Goal: Information Seeking & Learning: Find specific fact

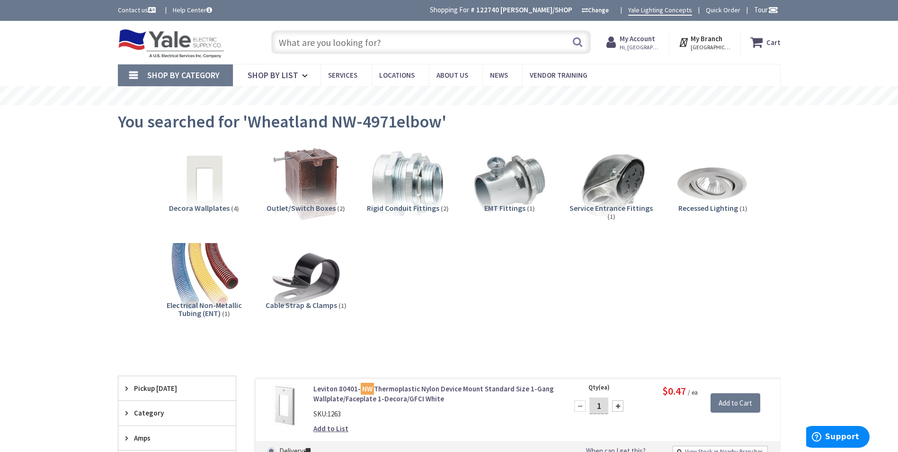
click at [399, 40] on input "text" at bounding box center [431, 42] width 320 height 24
paste input "12-10 StaKON"
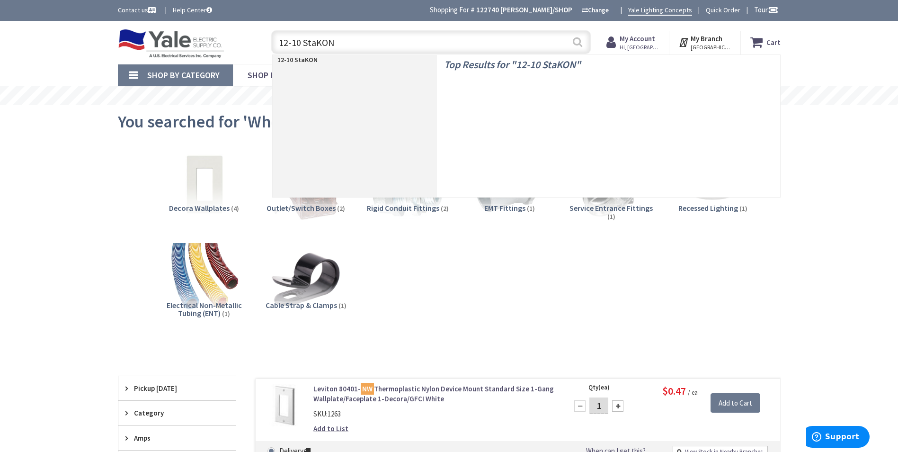
type input "12-10 StaKON"
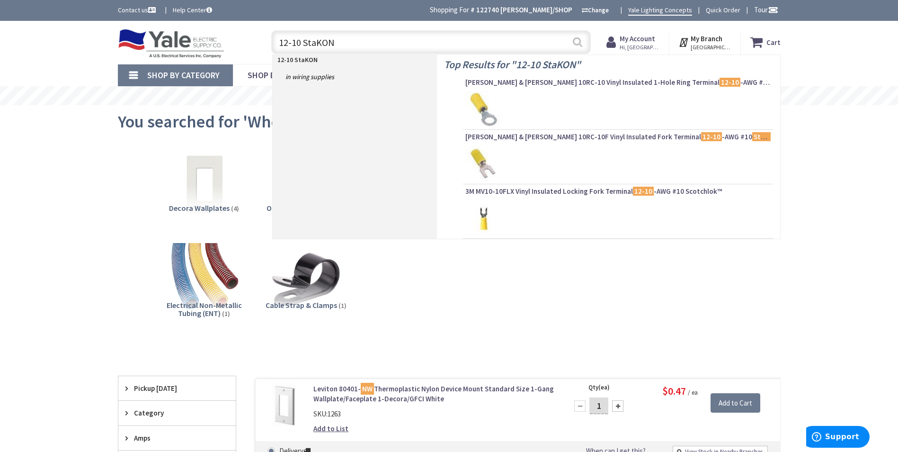
click at [579, 41] on button "Search" at bounding box center [577, 41] width 12 height 21
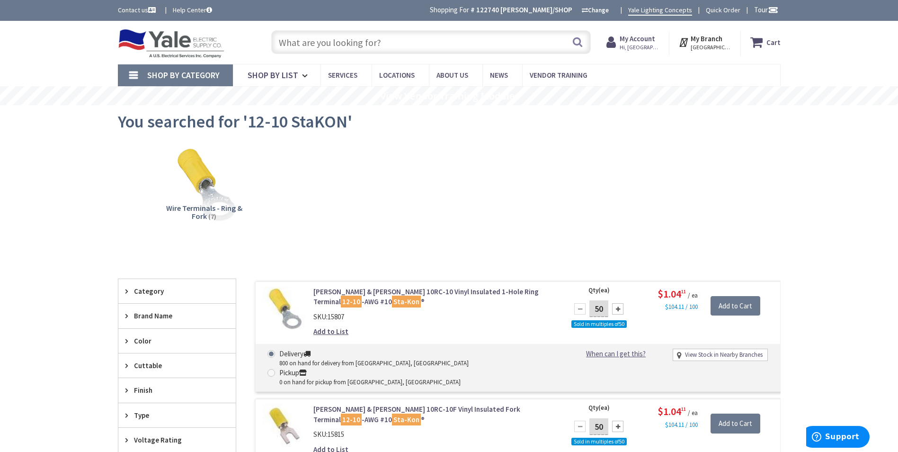
click at [363, 43] on input "text" at bounding box center [431, 42] width 320 height 24
paste input "4 in sq cover"
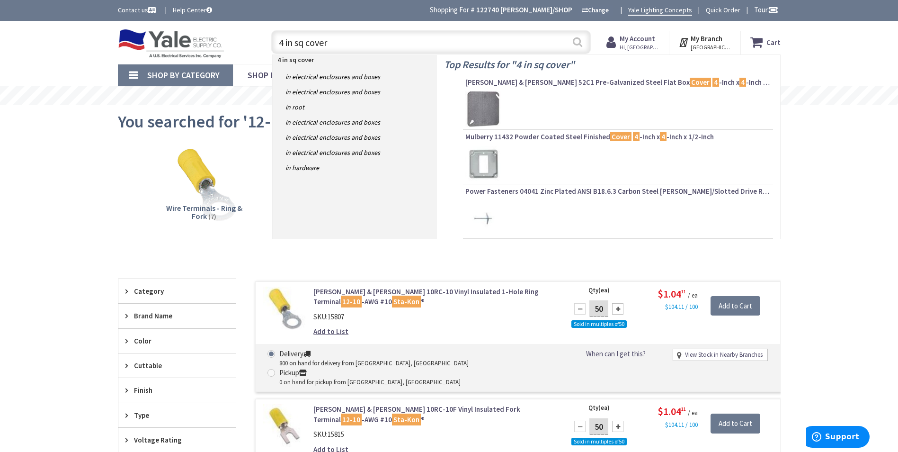
type input "4 in sq cover"
click at [577, 44] on button "Search" at bounding box center [577, 41] width 12 height 21
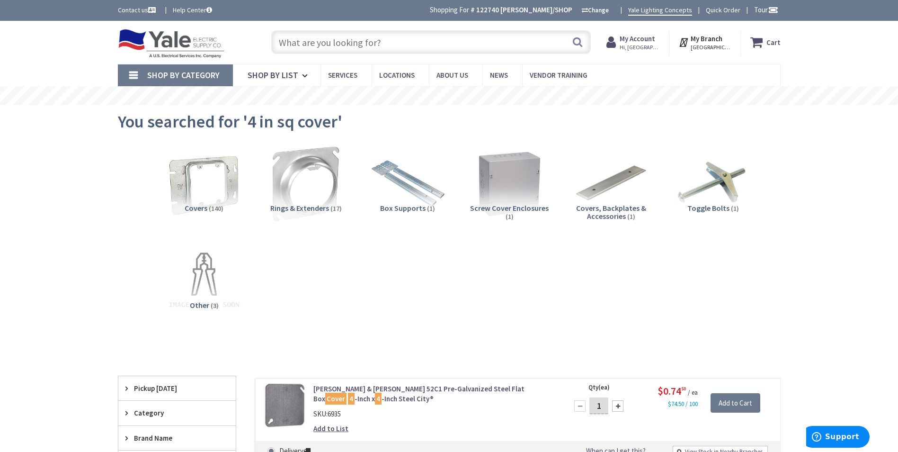
click at [375, 37] on input "text" at bounding box center [431, 42] width 320 height 24
paste input "4 in sq blank cover"
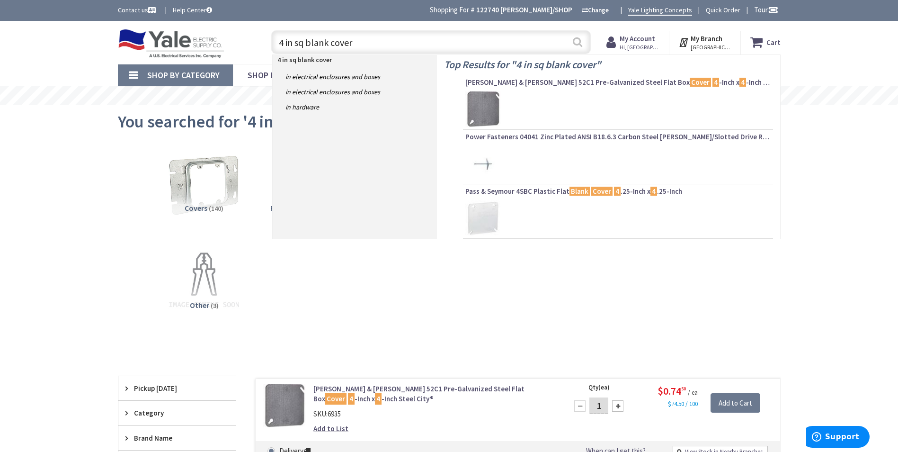
type input "4 in sq blank cover"
click at [577, 41] on button "Search" at bounding box center [577, 41] width 12 height 21
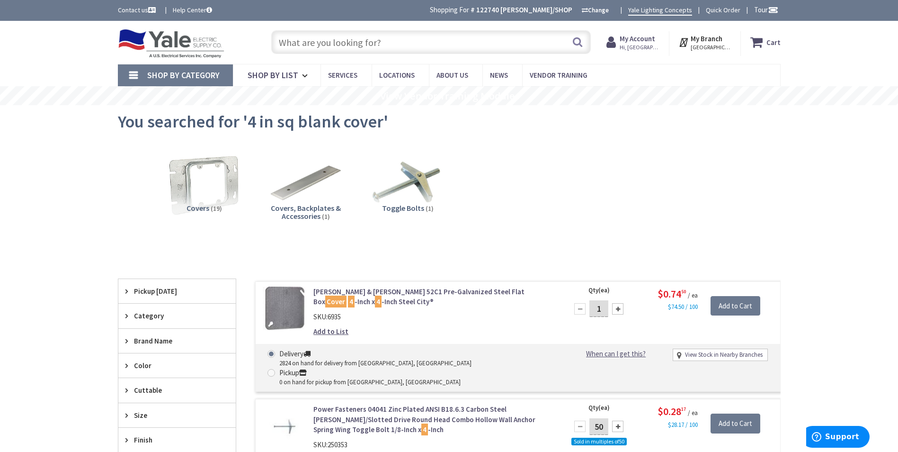
drag, startPoint x: 412, startPoint y: 39, endPoint x: 390, endPoint y: 41, distance: 22.8
click at [390, 41] on input "text" at bounding box center [431, 42] width 320 height 24
paste input "30-3594"
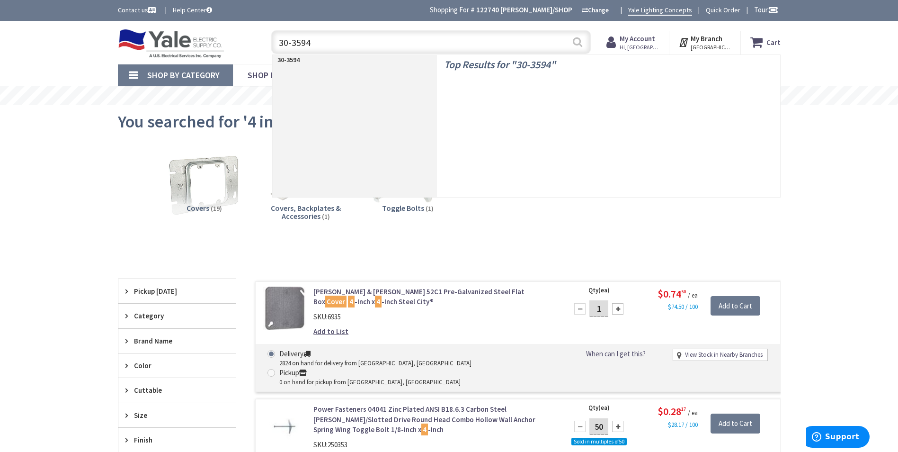
type input "30-3594"
click at [576, 45] on button "Search" at bounding box center [577, 41] width 12 height 21
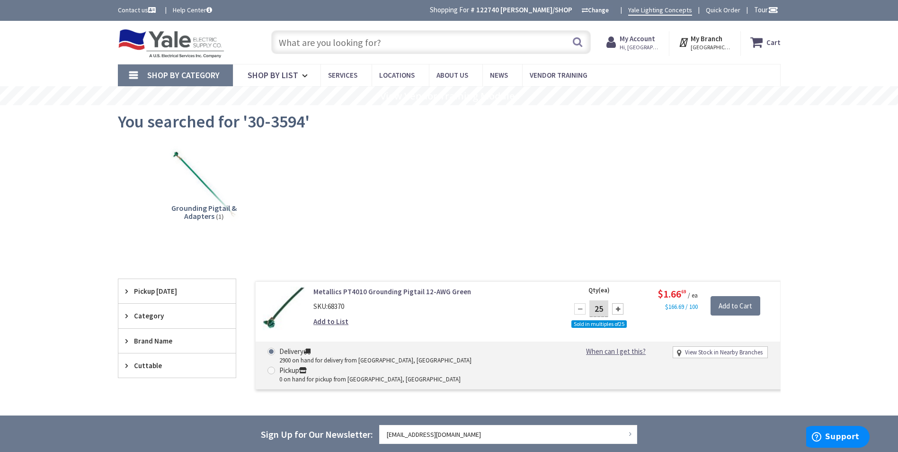
click at [359, 36] on input "text" at bounding box center [431, 42] width 320 height 24
paste input "52424J"
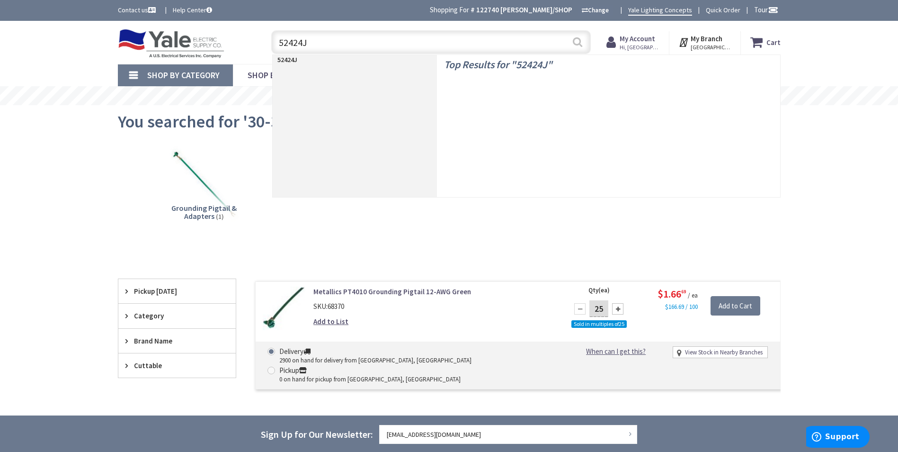
type input "52424J"
click at [578, 44] on button "Search" at bounding box center [577, 41] width 12 height 21
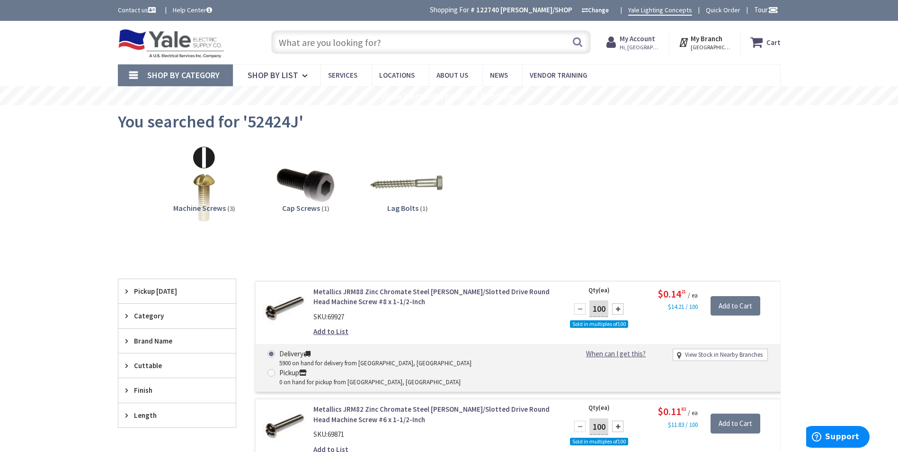
click at [357, 39] on input "text" at bounding box center [431, 42] width 320 height 24
paste input "52232J"
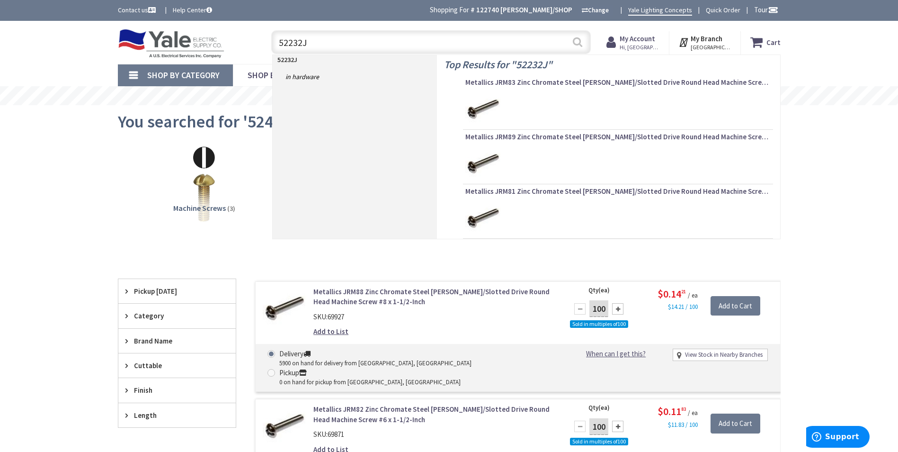
type input "52232J"
click at [577, 42] on button "Search" at bounding box center [577, 41] width 12 height 21
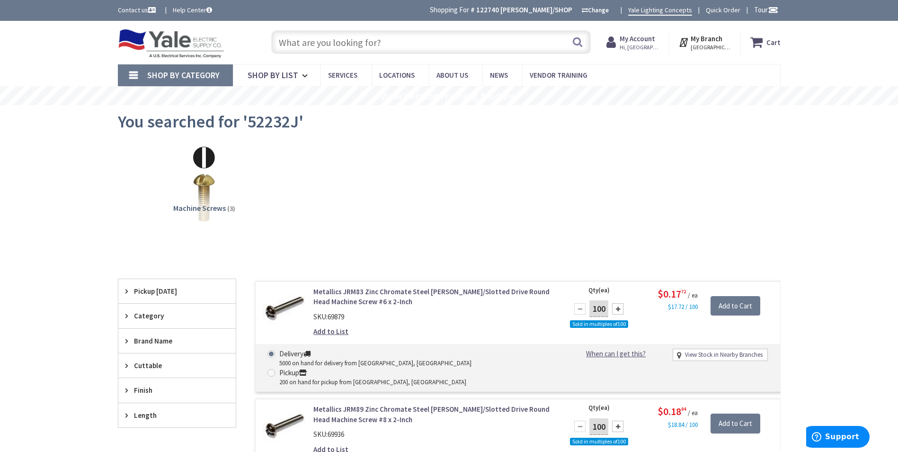
click at [421, 44] on input "text" at bounding box center [431, 42] width 320 height 24
paste input "3/4 Stainless steel mini"
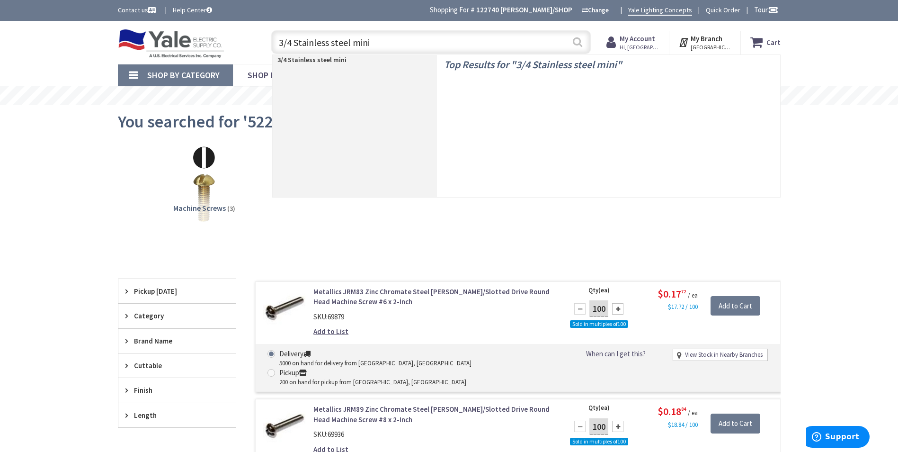
type input "3/4 Stainless steel mini"
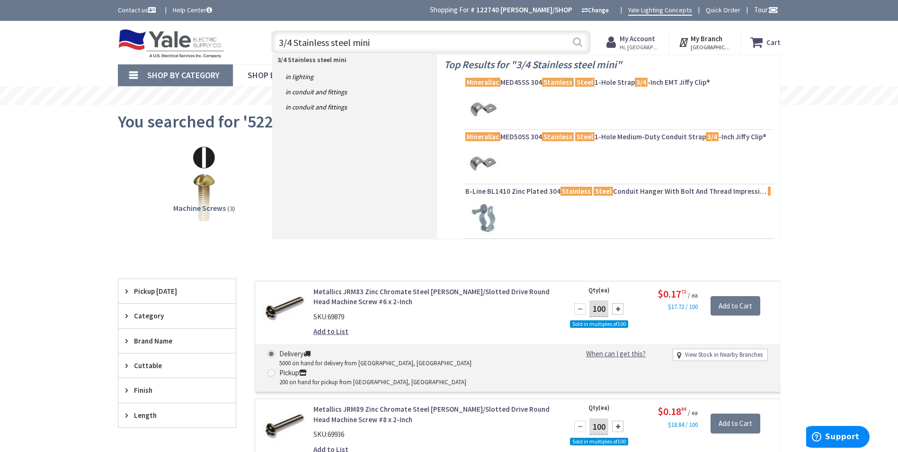
drag, startPoint x: 579, startPoint y: 42, endPoint x: 446, endPoint y: 0, distance: 139.0
click at [578, 43] on button "Search" at bounding box center [577, 41] width 12 height 21
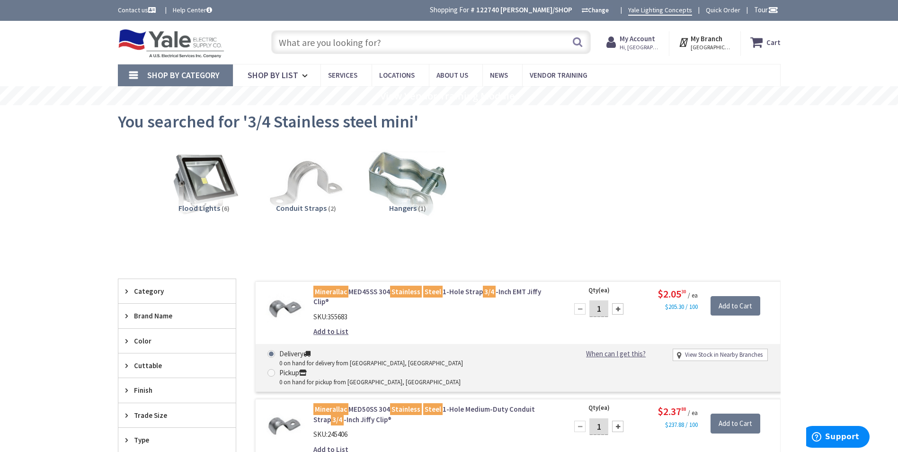
click at [312, 38] on input "text" at bounding box center [431, 42] width 320 height 24
paste input "3/4 Stainless steel mini"
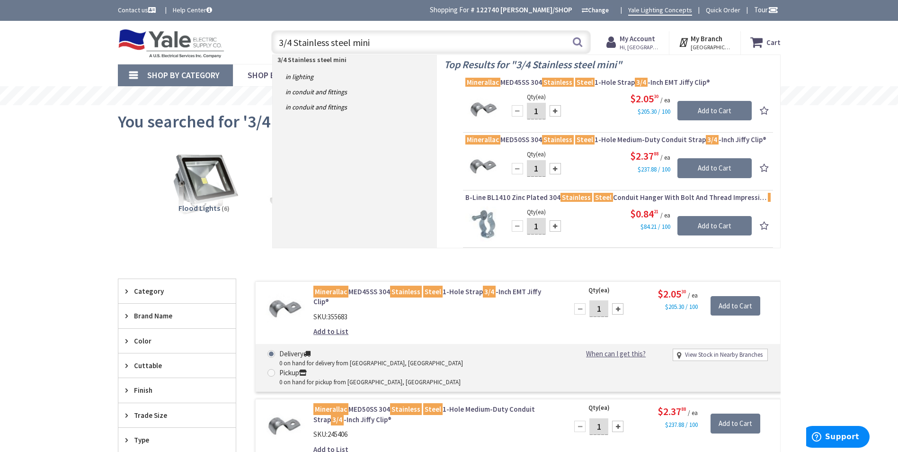
click at [291, 44] on input "3/4 Stainless steel mini" at bounding box center [431, 42] width 320 height 24
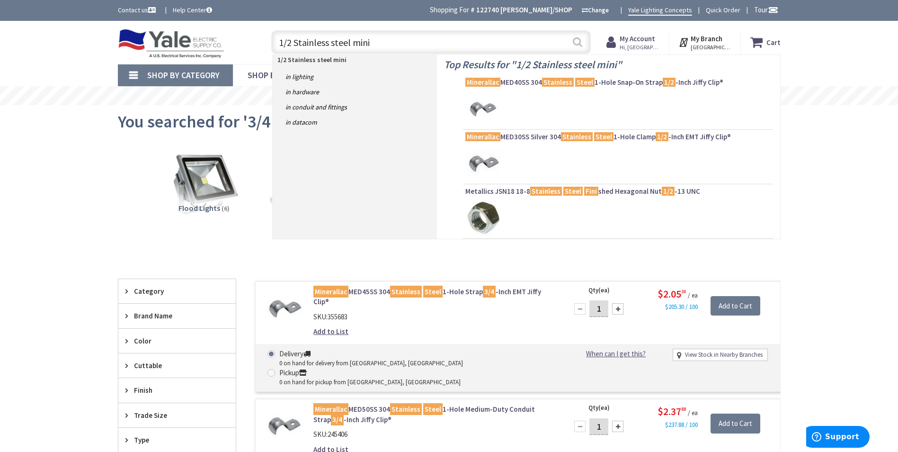
type input "1/2 Stainless steel mini"
click at [578, 39] on button "Search" at bounding box center [577, 41] width 12 height 21
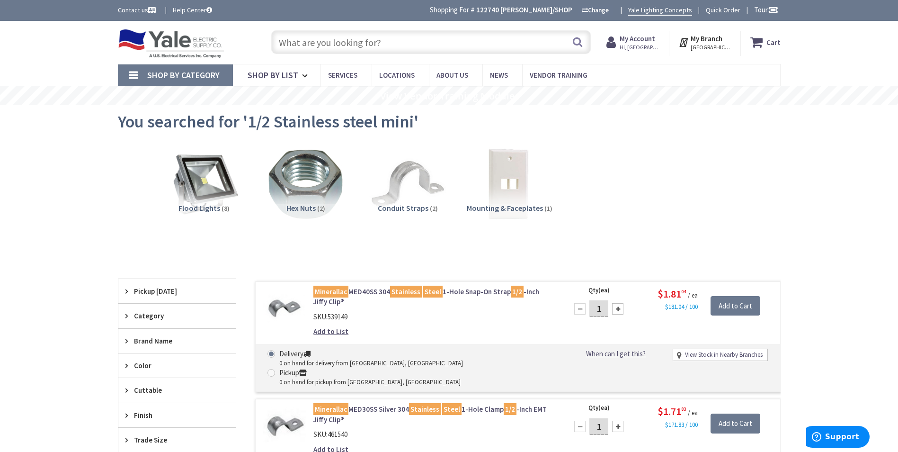
click at [342, 43] on input "text" at bounding box center [431, 42] width 320 height 24
paste input "3/4 Stainless steel mini"
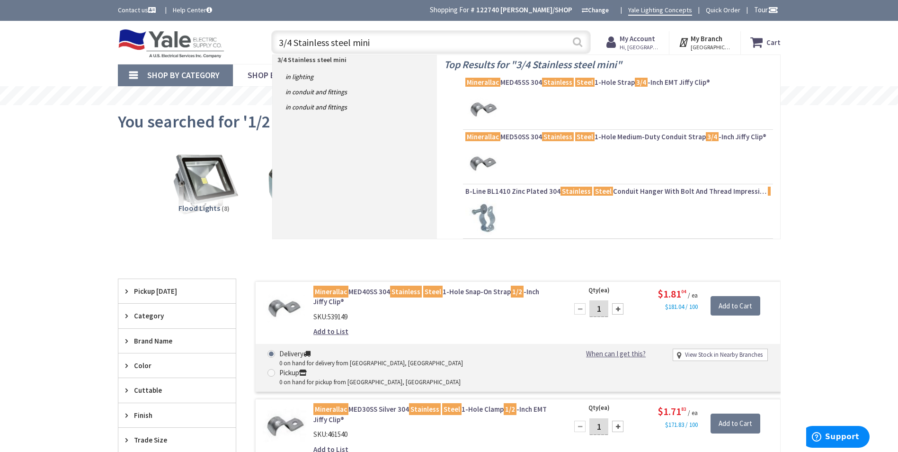
type input "3/4 Stainless steel mini"
click at [578, 47] on button "Search" at bounding box center [577, 41] width 12 height 21
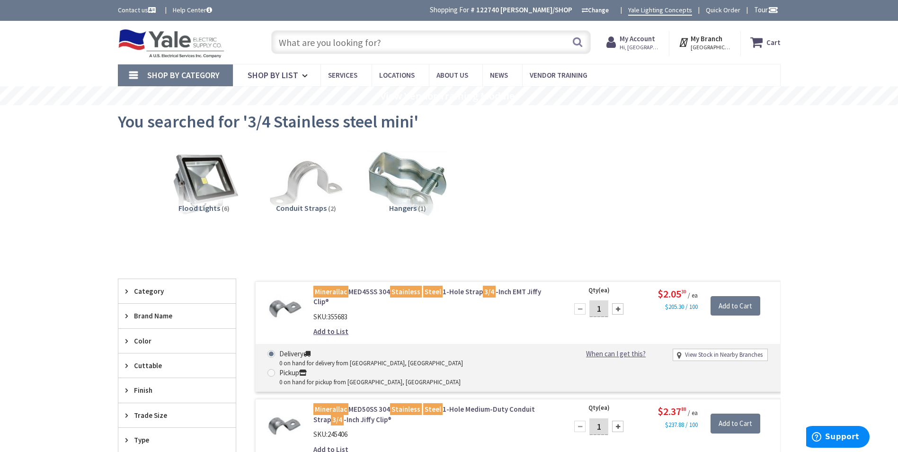
click at [375, 50] on input "text" at bounding box center [431, 42] width 320 height 24
paste input "77012J"
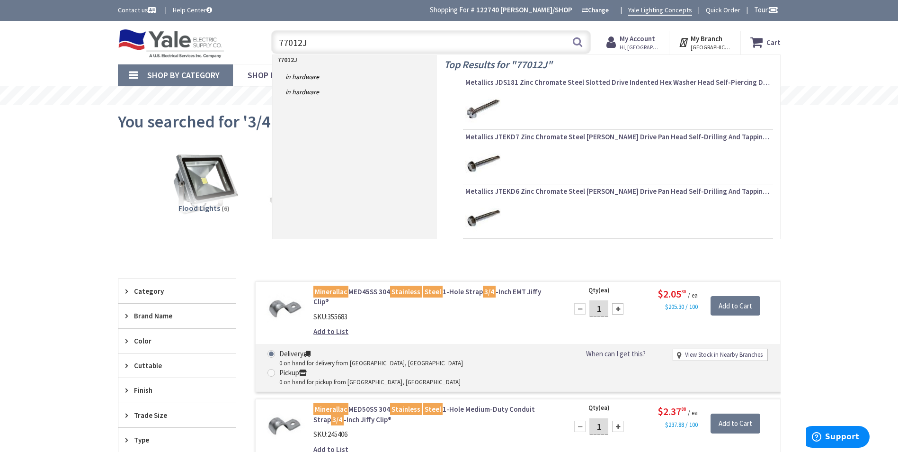
type input "77012J"
click at [577, 44] on button "Search" at bounding box center [577, 41] width 12 height 21
